Goal: Entertainment & Leisure: Consume media (video, audio)

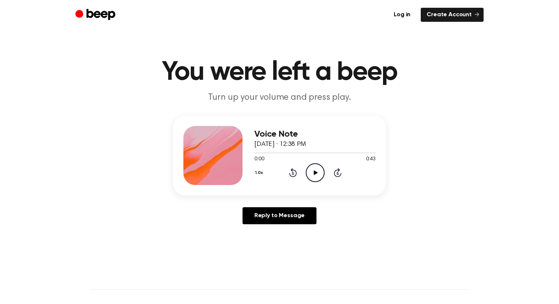
click at [309, 171] on icon "Play Audio" at bounding box center [315, 173] width 19 height 19
click at [316, 172] on icon at bounding box center [316, 173] width 4 height 5
click at [319, 171] on icon "Play Audio" at bounding box center [315, 173] width 19 height 19
click at [307, 172] on icon "Play Audio" at bounding box center [315, 173] width 19 height 19
